Goal: Task Accomplishment & Management: Use online tool/utility

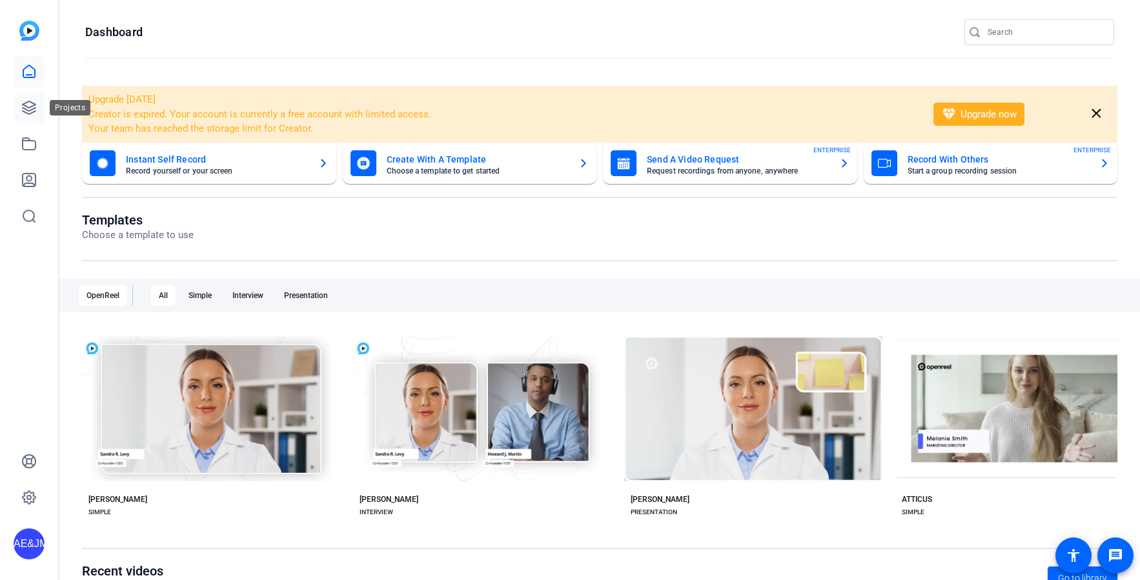
click at [37, 112] on link at bounding box center [29, 107] width 31 height 31
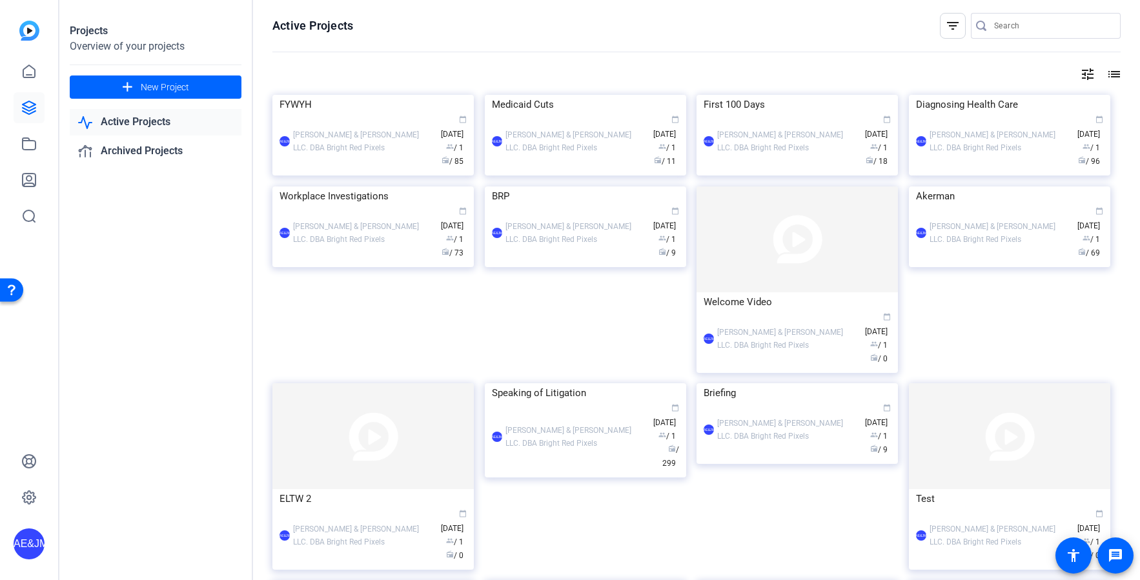
click at [334, 169] on div "AE&JMLDBRP [PERSON_NAME] & [PERSON_NAME] LLC. DBA Bright Red Pixels calendar_to…" at bounding box center [373, 141] width 187 height 54
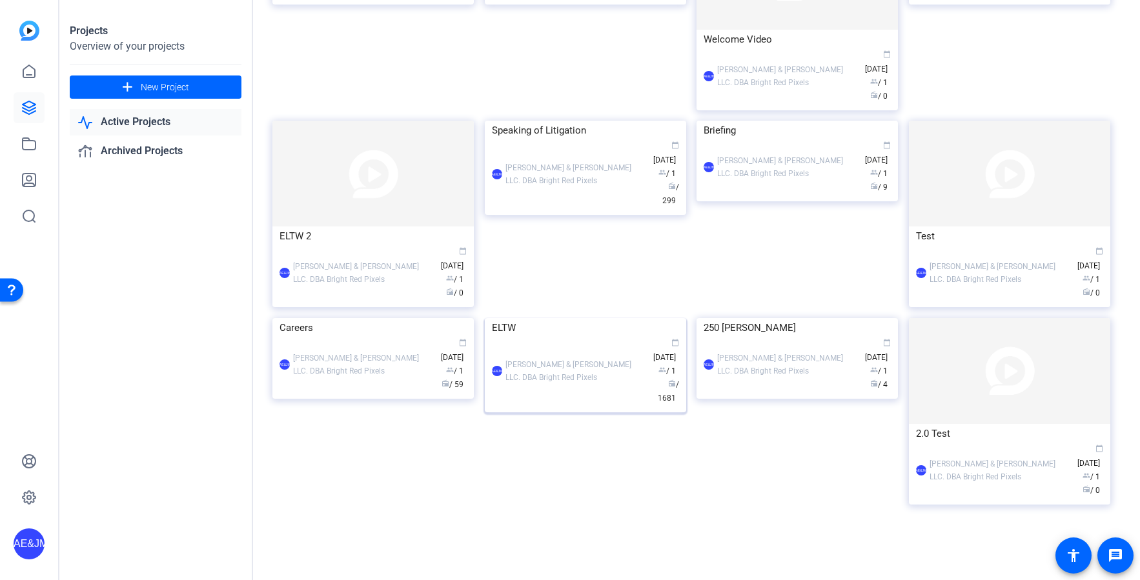
scroll to position [522, 0]
click at [555, 384] on div "[PERSON_NAME] & [PERSON_NAME] LLC. DBA Bright Red Pixels" at bounding box center [576, 371] width 141 height 26
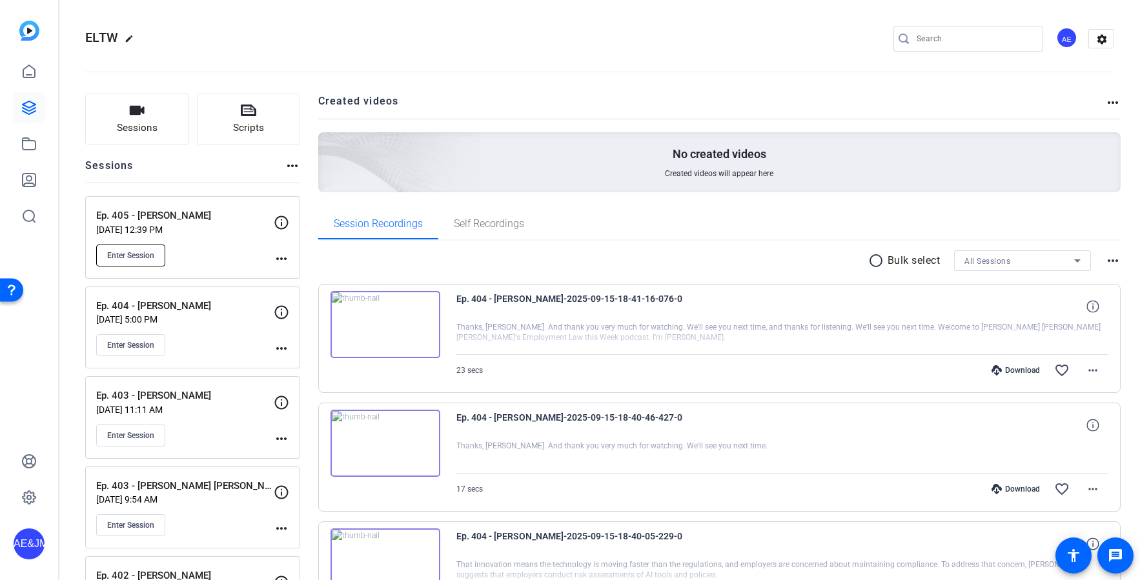
click at [136, 259] on span "Enter Session" at bounding box center [130, 256] width 47 height 10
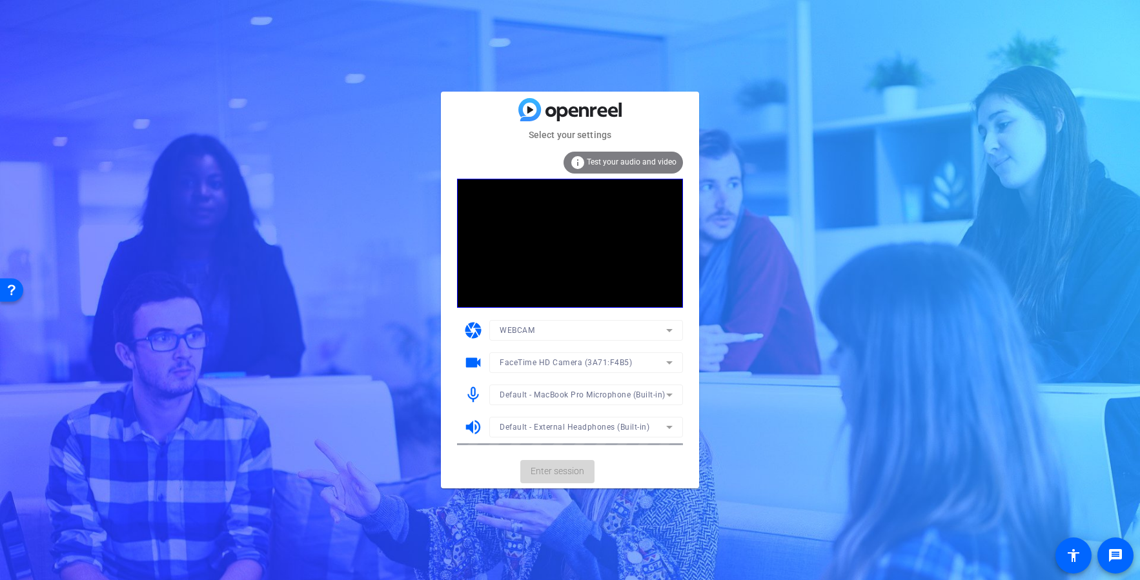
click at [545, 472] on mat-card-actions "Enter session" at bounding box center [570, 472] width 258 height 34
click at [548, 473] on span "Enter session" at bounding box center [558, 472] width 54 height 14
